Goal: Task Accomplishment & Management: Use online tool/utility

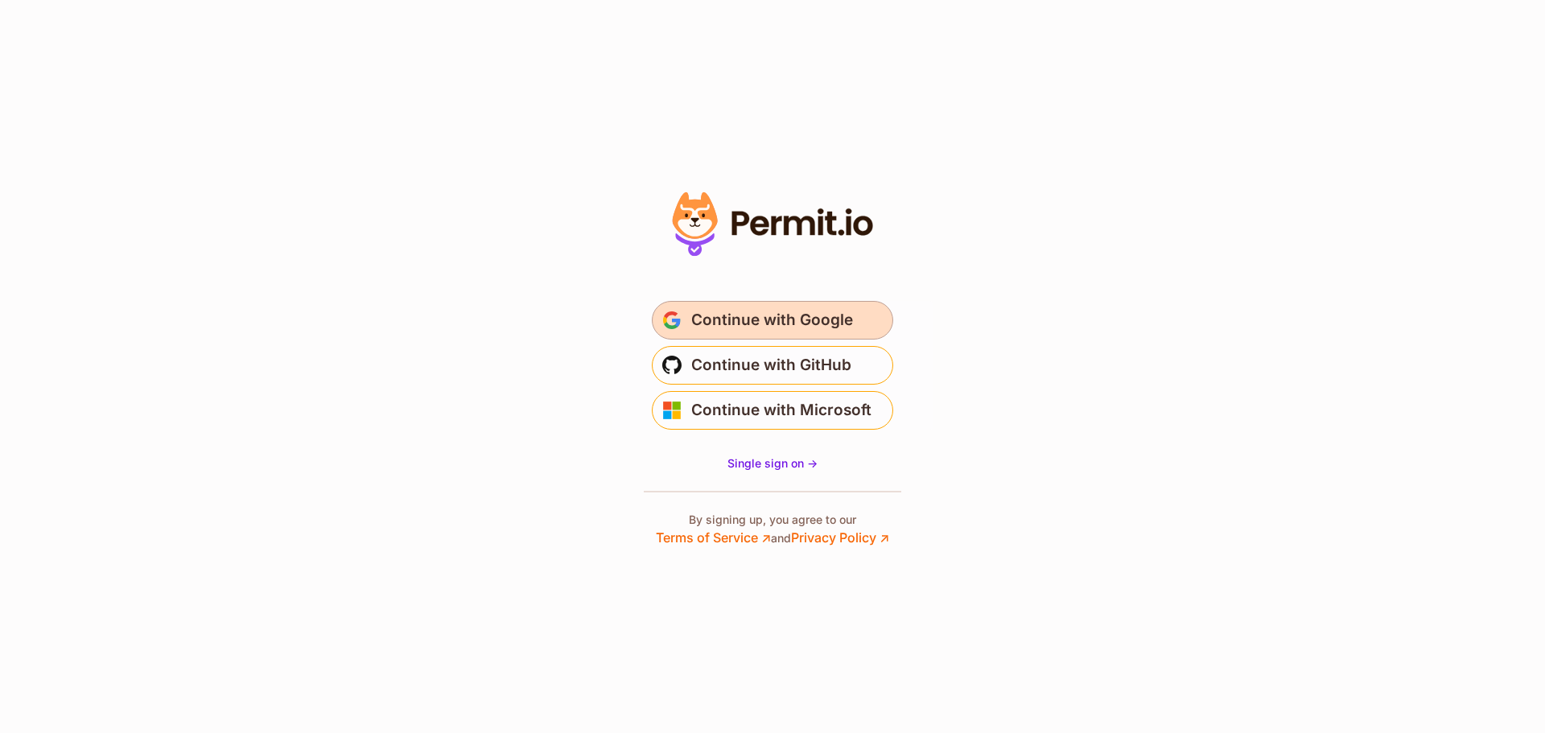
click at [816, 315] on span "Continue with Google" at bounding box center [772, 320] width 162 height 26
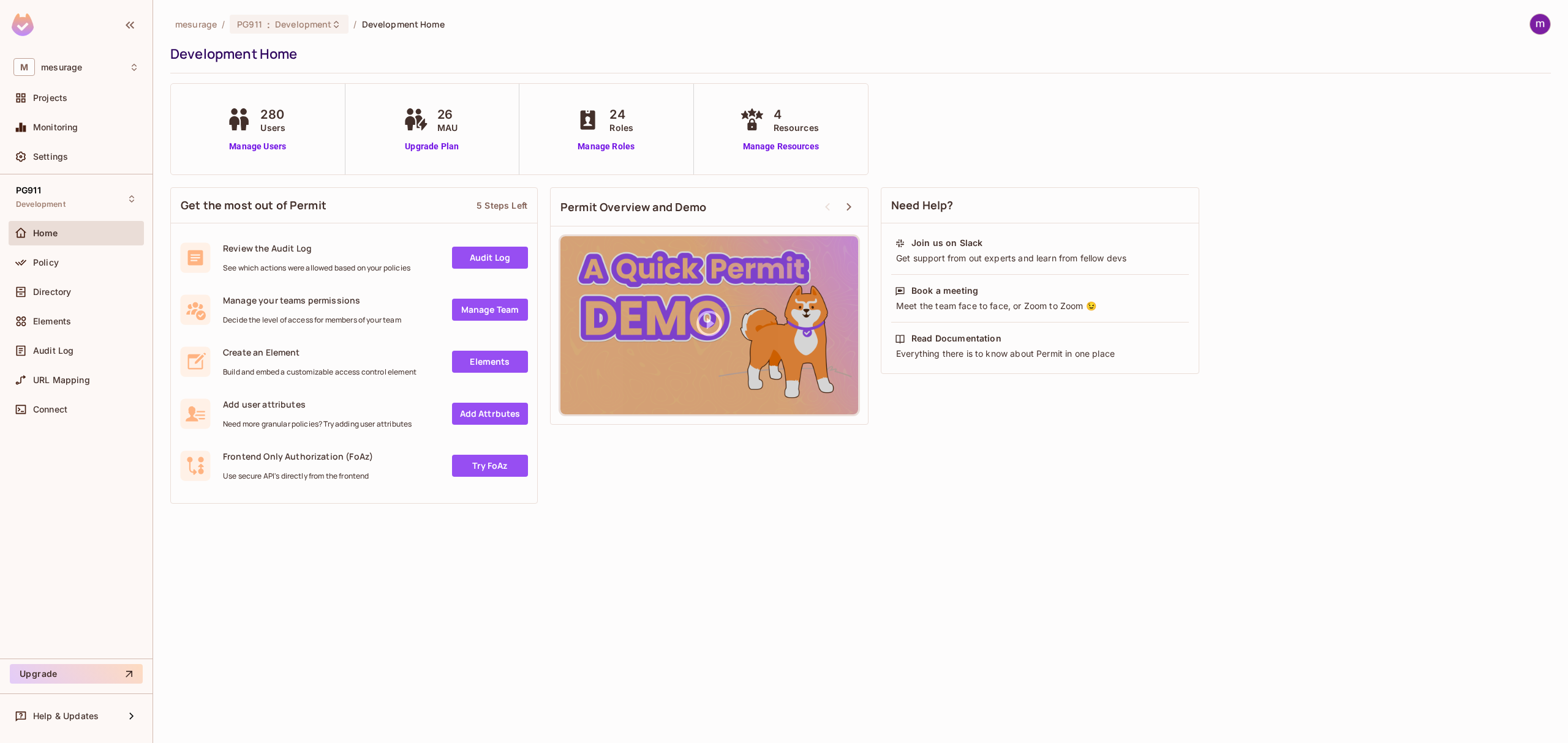
click at [391, 612] on div "mesurage / PG911 : Development / Development Home Development Home 280 Users Ma…" at bounding box center [860, 371] width 1414 height 743
